Goal: Task Accomplishment & Management: Manage account settings

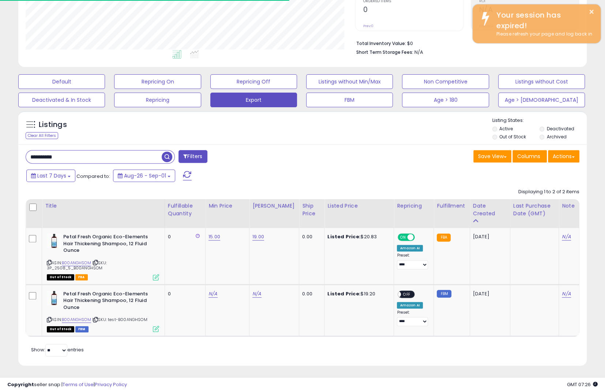
scroll to position [150, 329]
